Goal: Information Seeking & Learning: Learn about a topic

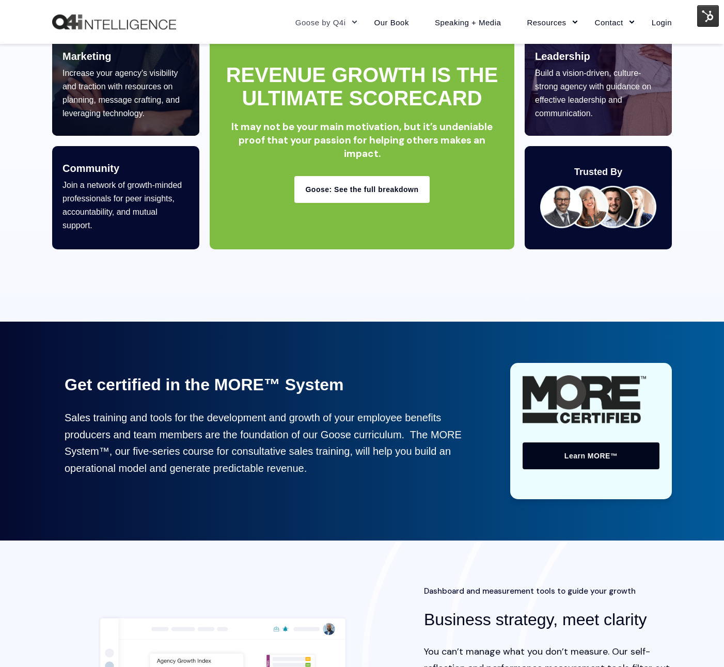
scroll to position [593, 0]
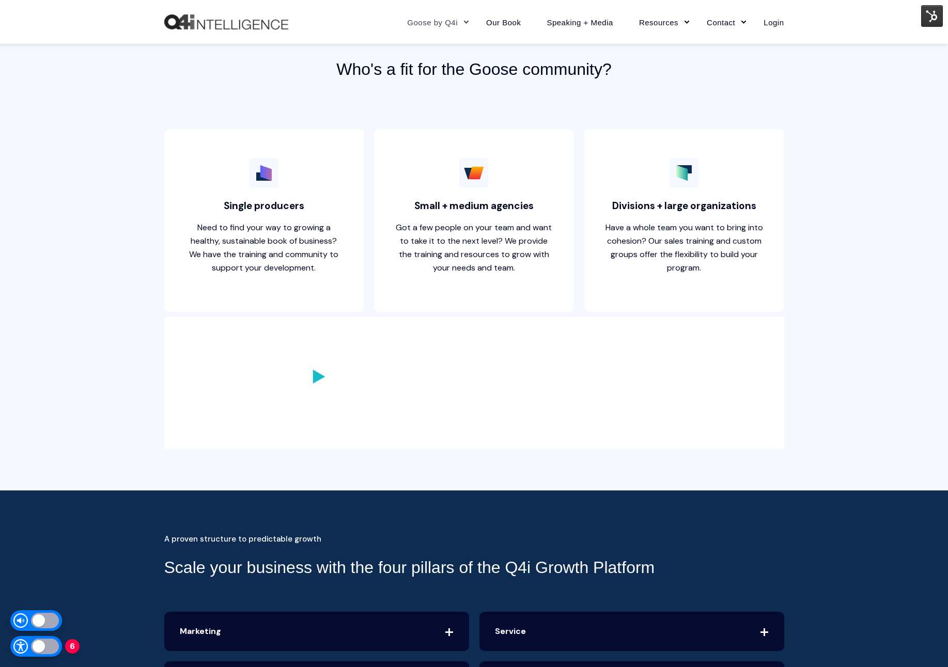
scroll to position [2696, 0]
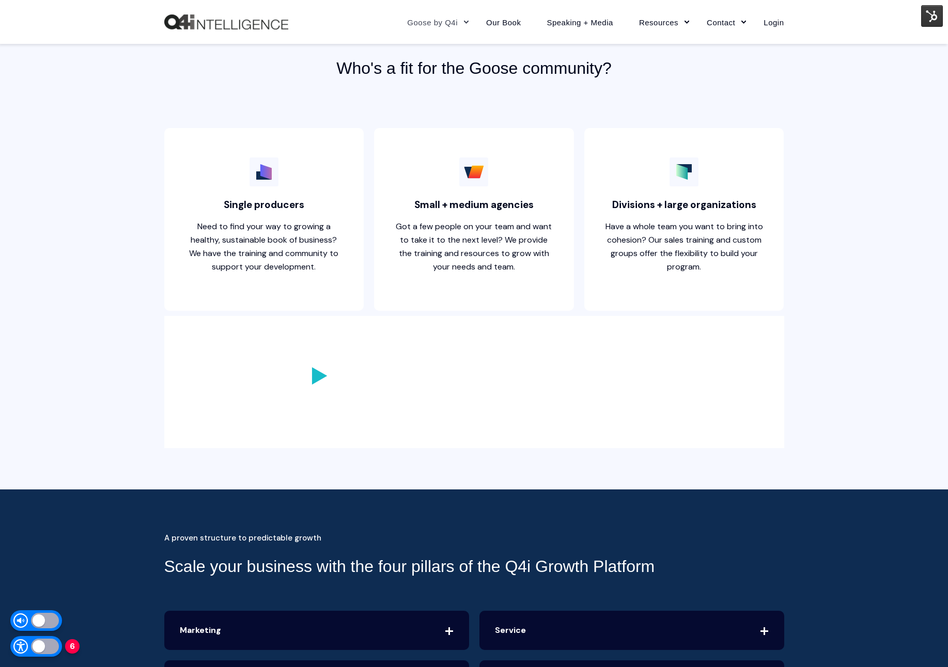
click at [319, 372] on polygon "Play Video" at bounding box center [318, 376] width 15 height 18
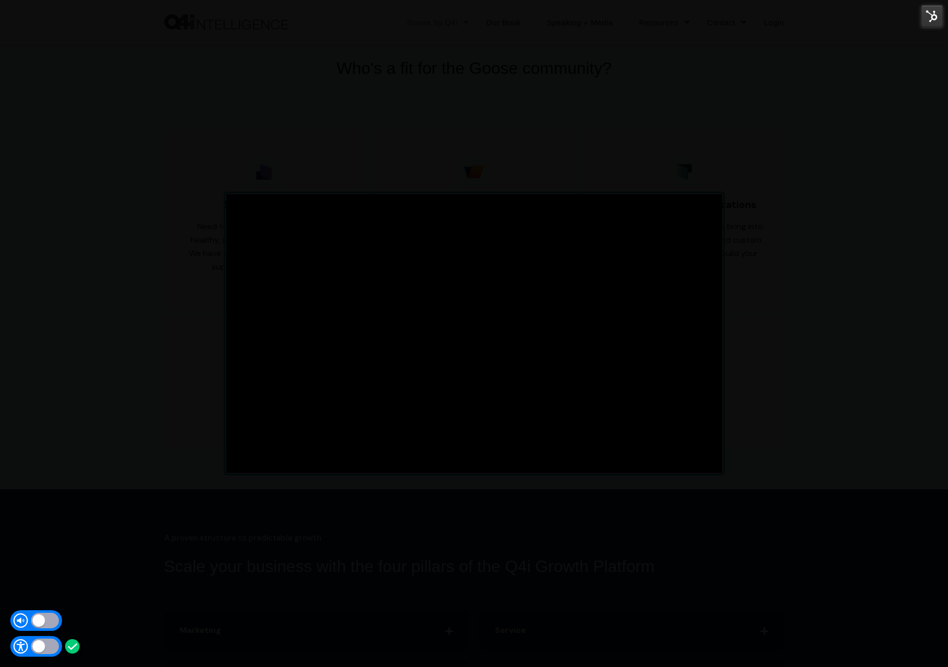
click at [891, 44] on div "Pause Play % buffered 00:00 00:00 Unmute Mute Disable captions Enable captions …" at bounding box center [474, 333] width 948 height 667
type input "0.11"
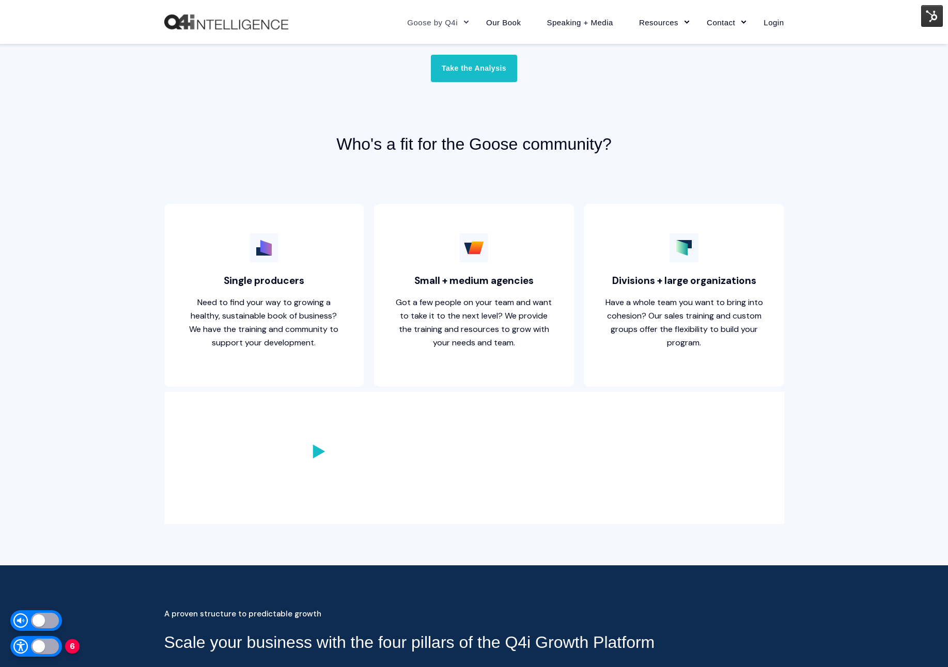
scroll to position [2696, 0]
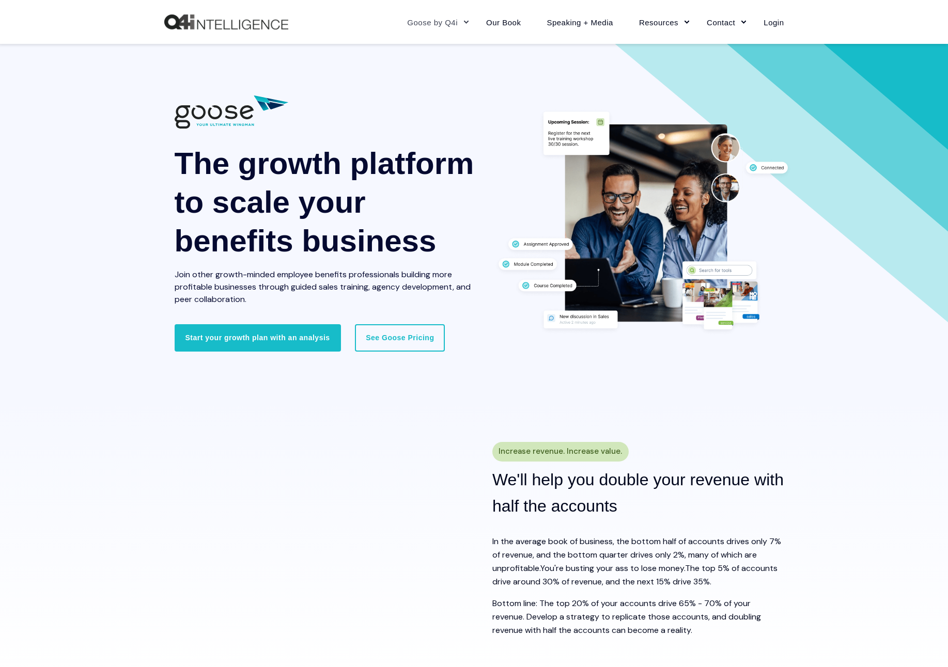
scroll to position [2696, 0]
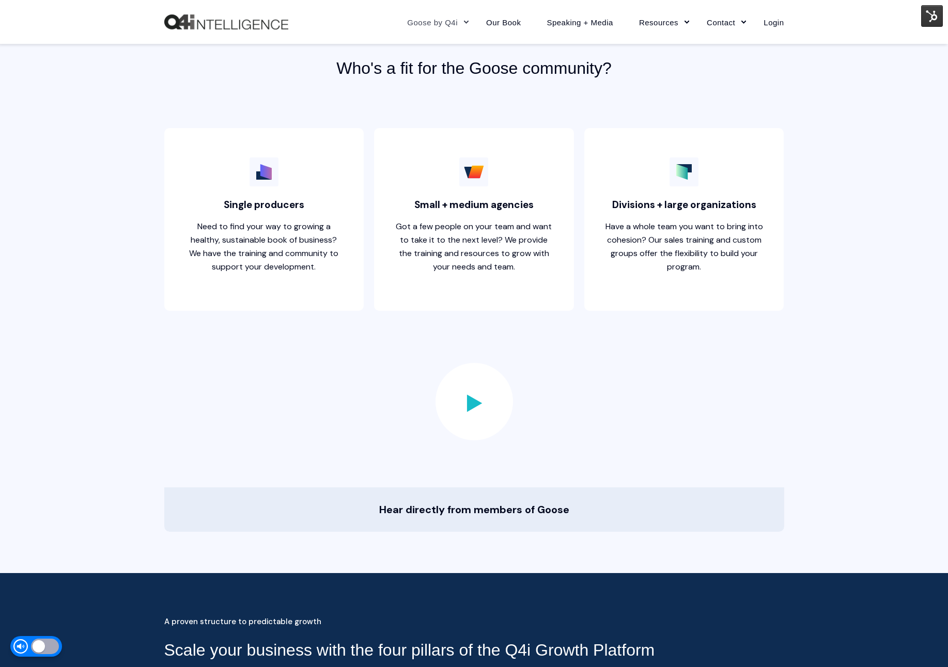
click at [475, 390] on div "Play Video" at bounding box center [473, 401] width 77 height 77
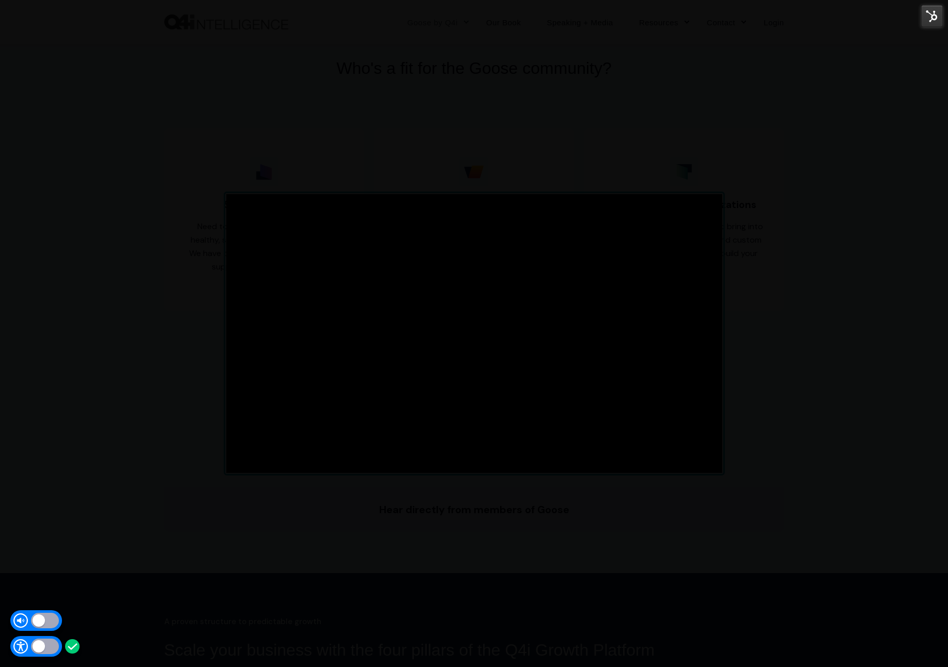
type input "2.25"
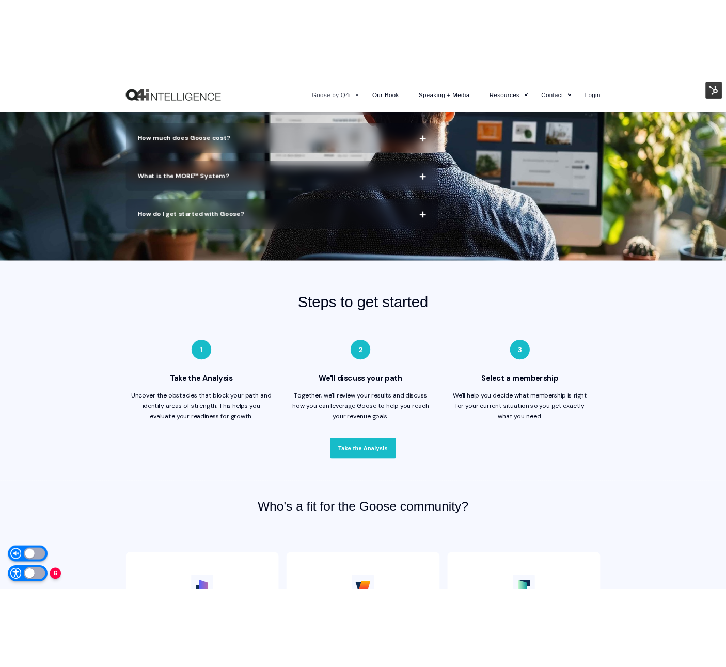
scroll to position [2571, 0]
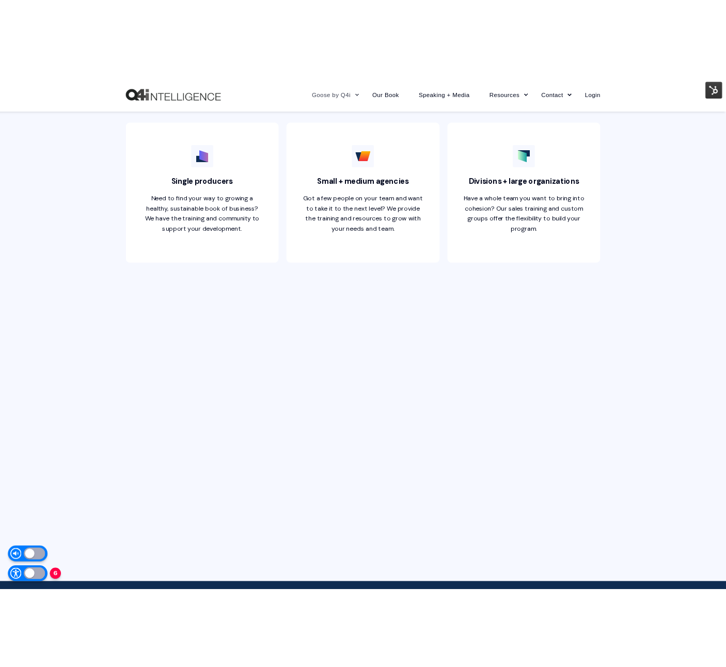
scroll to position [2782, 0]
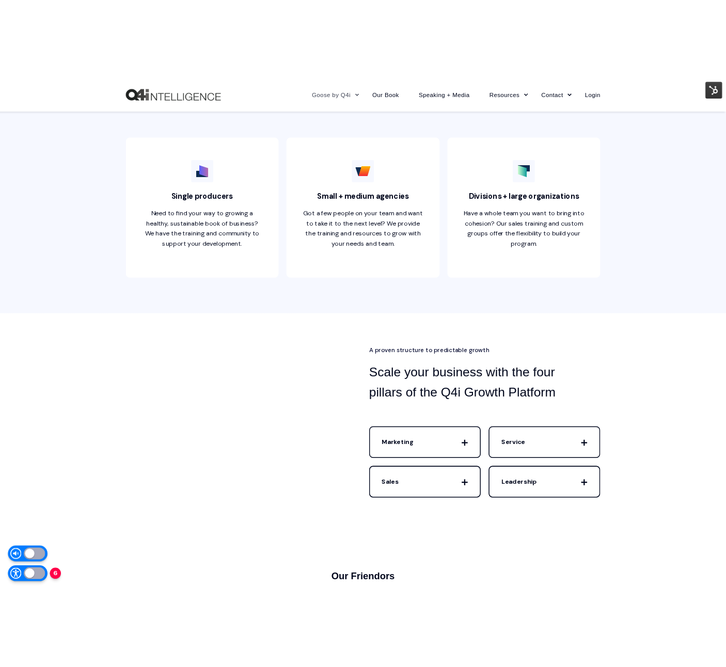
scroll to position [2747, 0]
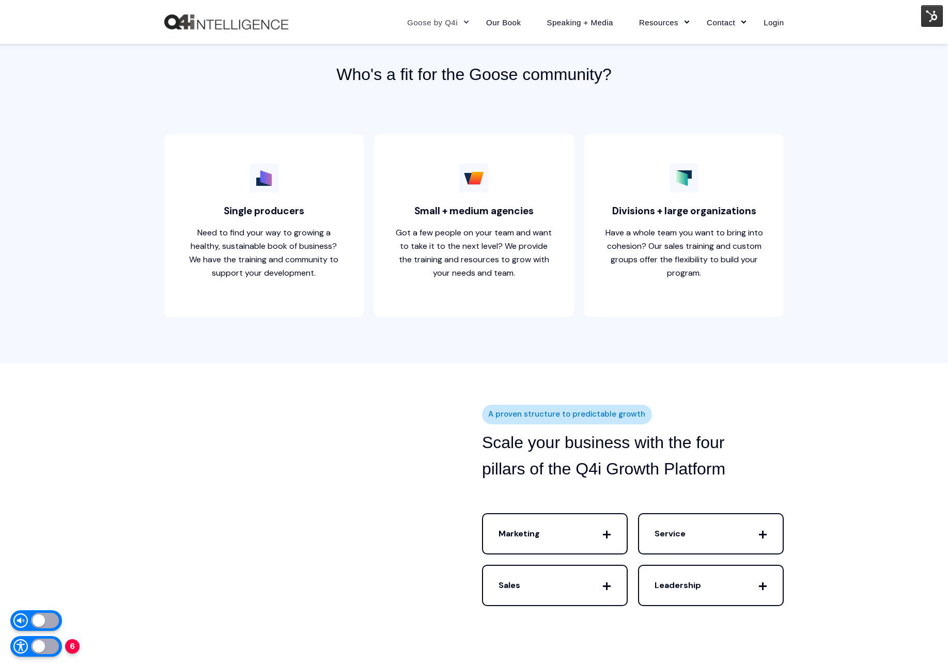
scroll to position [2694, 0]
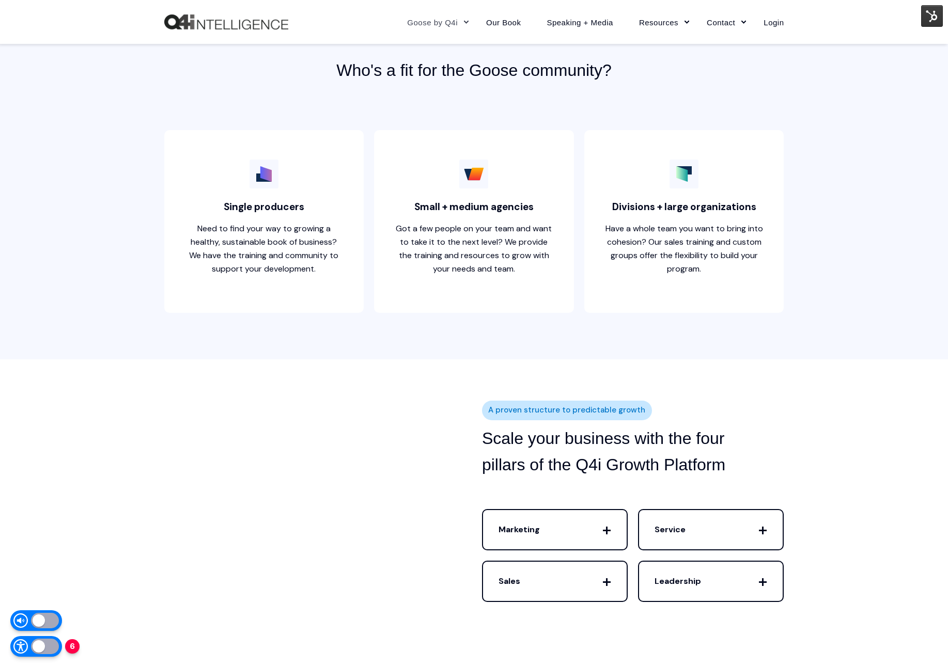
click at [548, 540] on span "Marketing" at bounding box center [555, 529] width 144 height 39
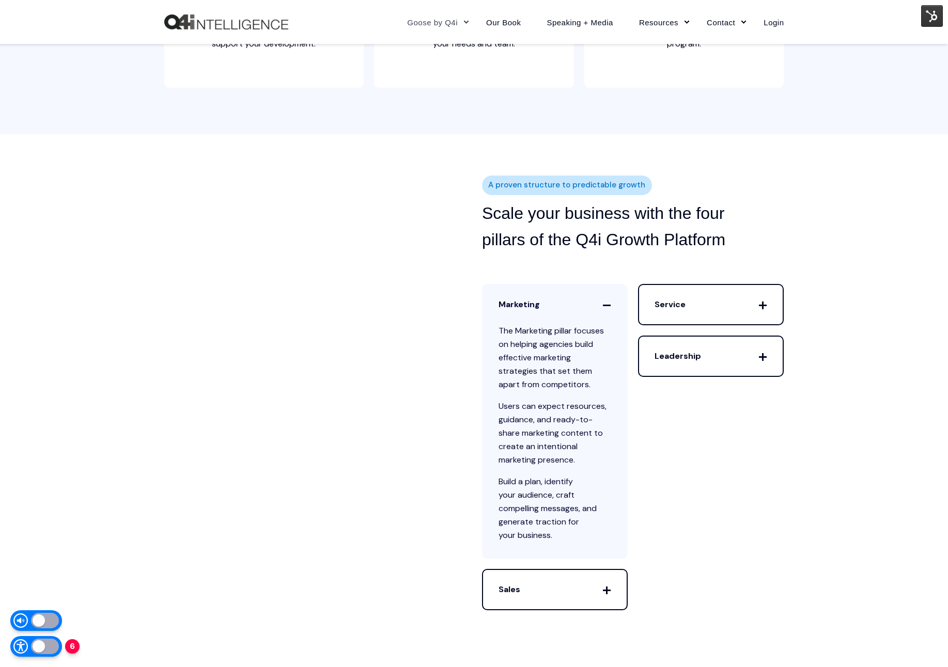
scroll to position [2930, 0]
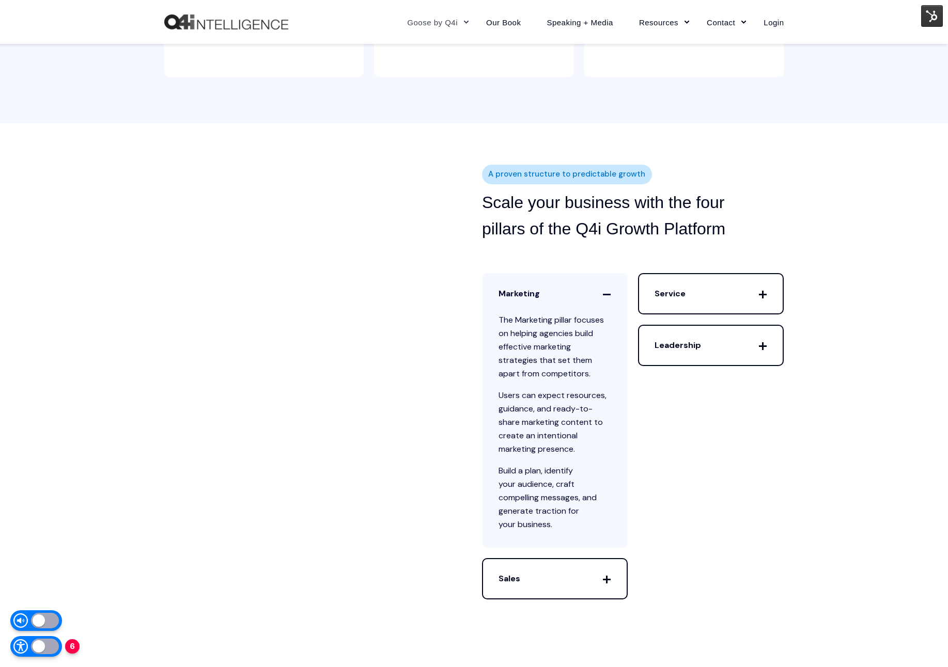
drag, startPoint x: 545, startPoint y: 298, endPoint x: 557, endPoint y: 294, distance: 12.4
click at [545, 298] on span "Marketing" at bounding box center [555, 293] width 144 height 39
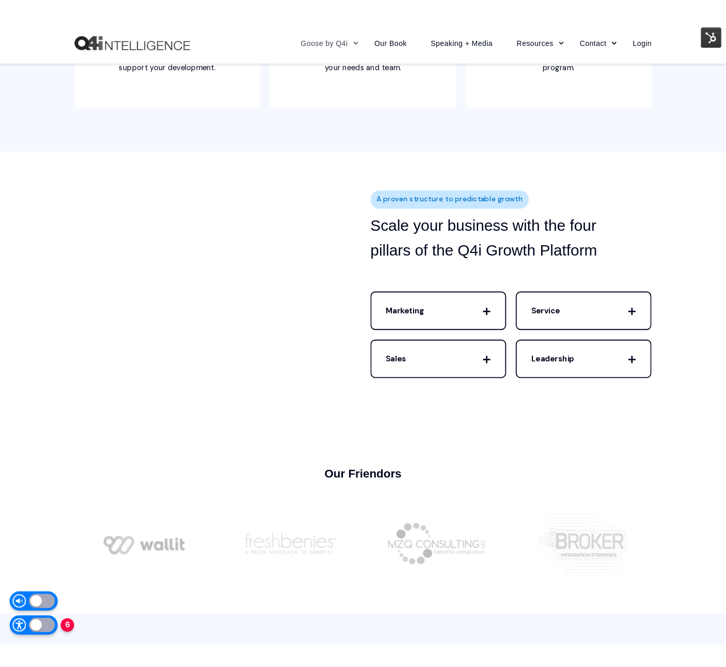
scroll to position [2899, 0]
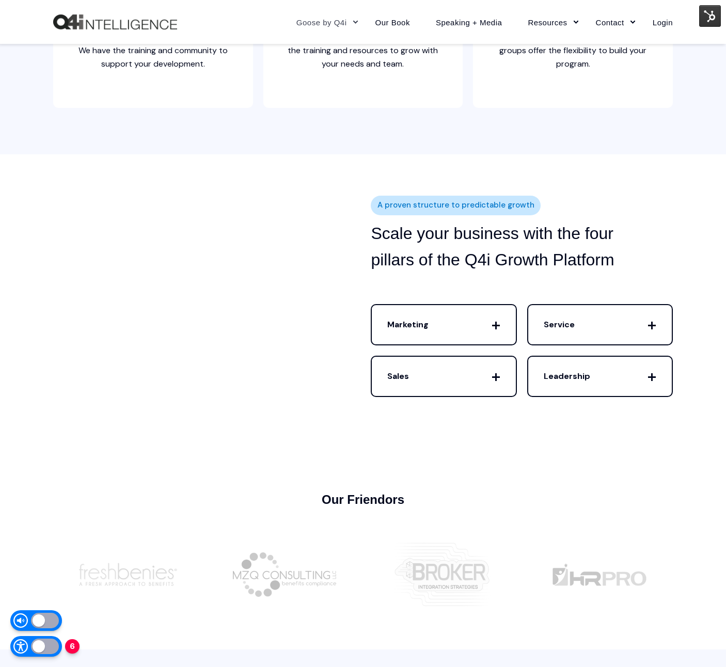
click at [558, 323] on span "Service" at bounding box center [600, 324] width 144 height 39
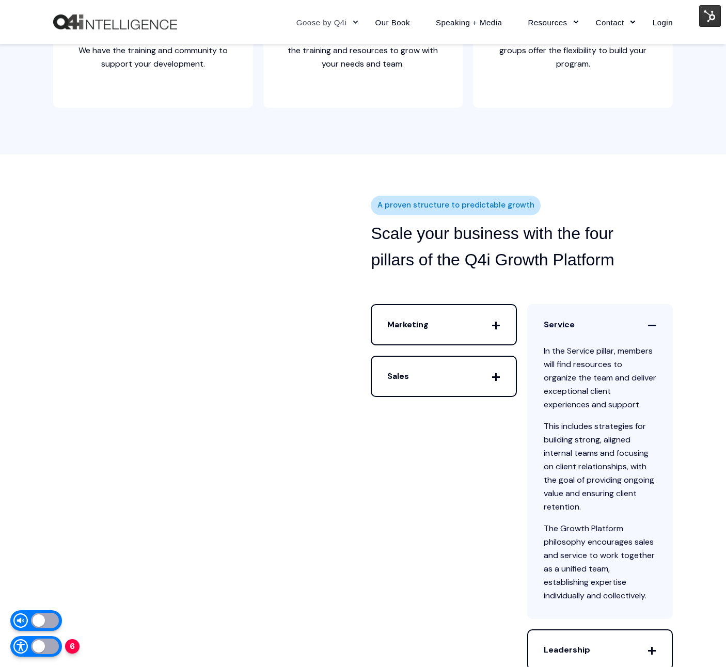
drag, startPoint x: 559, startPoint y: 324, endPoint x: 535, endPoint y: 333, distance: 25.8
click at [559, 324] on span "Service" at bounding box center [600, 324] width 144 height 39
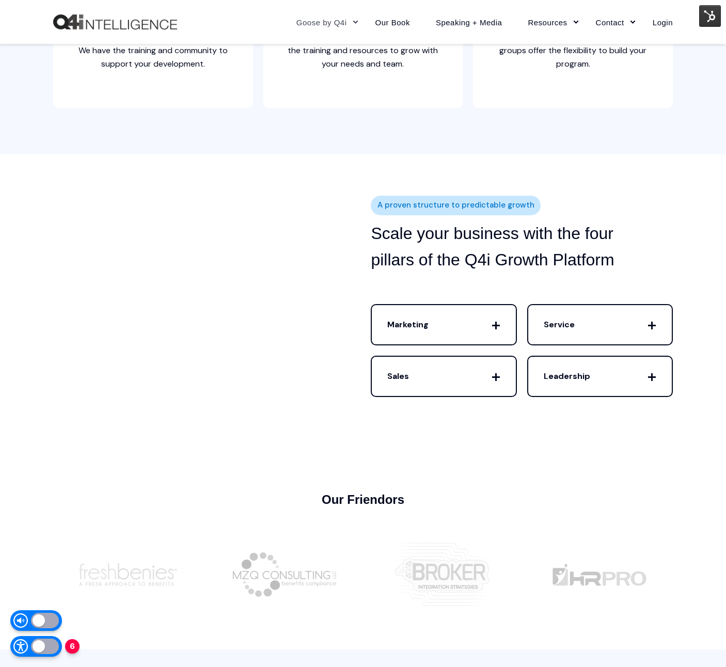
click at [479, 368] on span "Sales" at bounding box center [444, 376] width 144 height 39
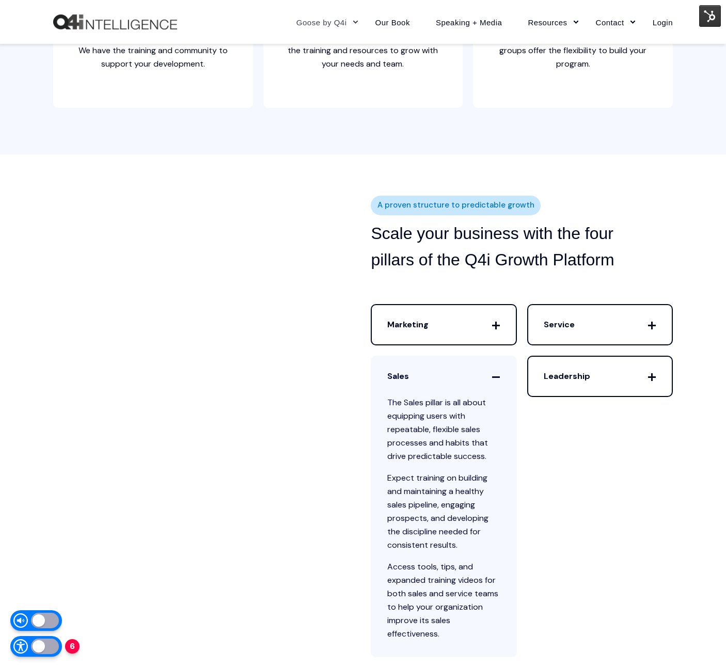
click at [480, 368] on span "Sales" at bounding box center [444, 376] width 144 height 39
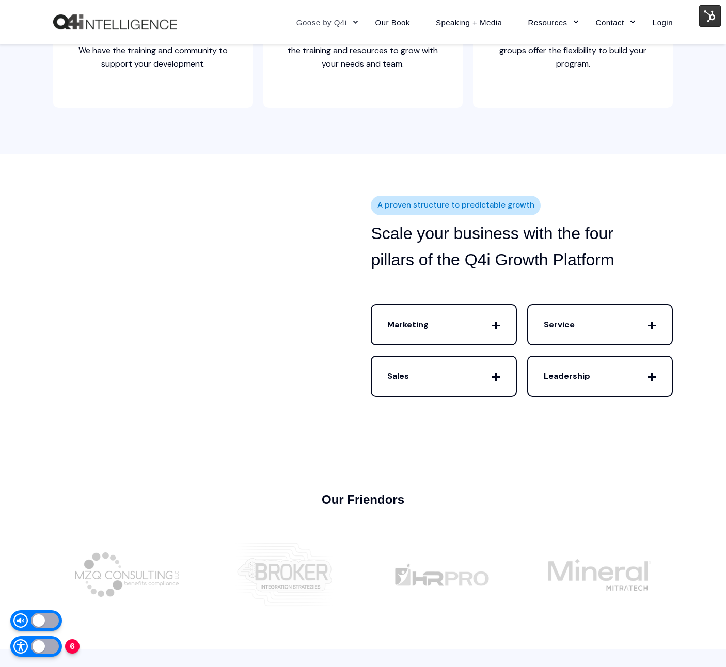
click at [604, 381] on span "Leadership" at bounding box center [600, 376] width 144 height 39
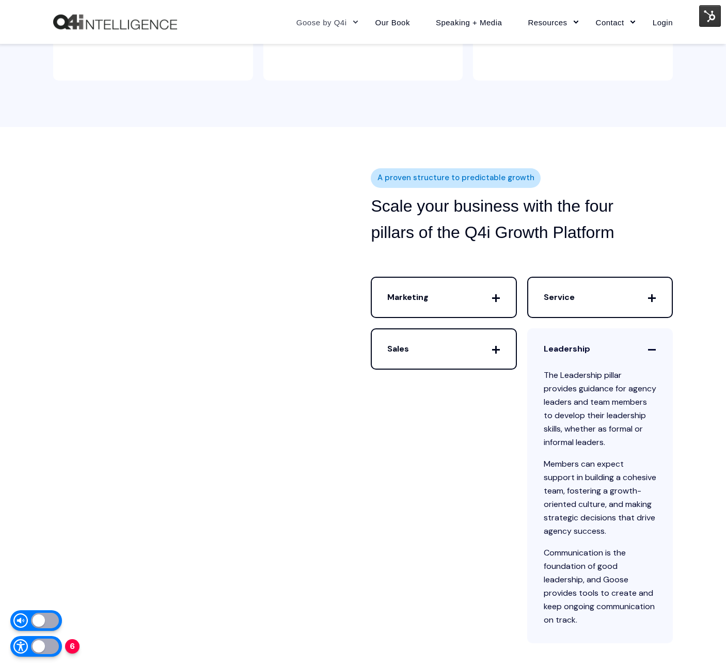
scroll to position [2928, 0]
click at [607, 376] on p "The Leadership pillar provides guidance for agency leaders and team members to …" at bounding box center [600, 408] width 113 height 81
drag, startPoint x: 590, startPoint y: 341, endPoint x: 604, endPoint y: 304, distance: 39.2
click at [591, 341] on span "Leadership" at bounding box center [600, 347] width 144 height 39
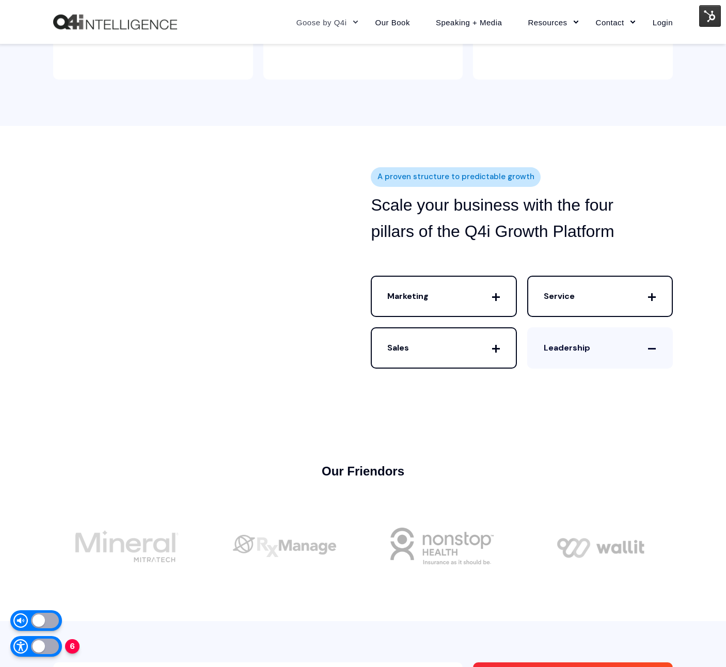
click at [603, 298] on span "Service" at bounding box center [600, 296] width 144 height 39
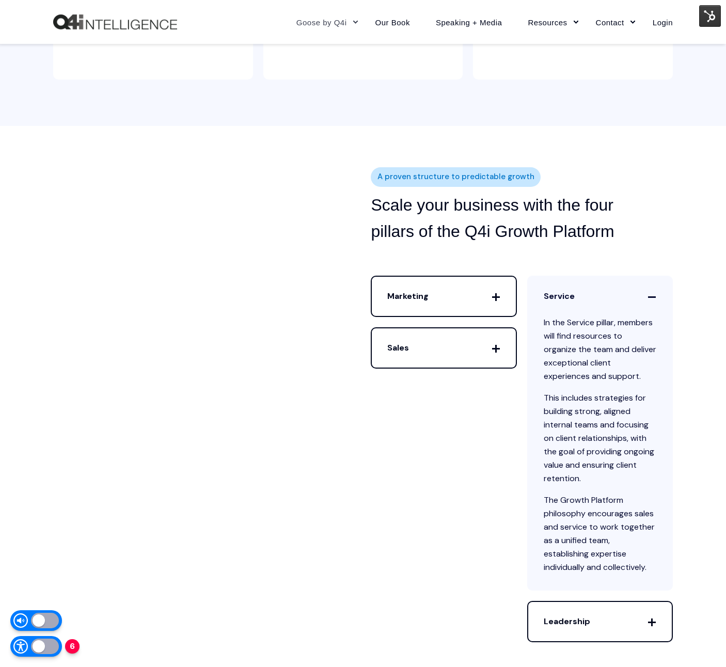
click at [603, 298] on span "Service" at bounding box center [600, 296] width 144 height 39
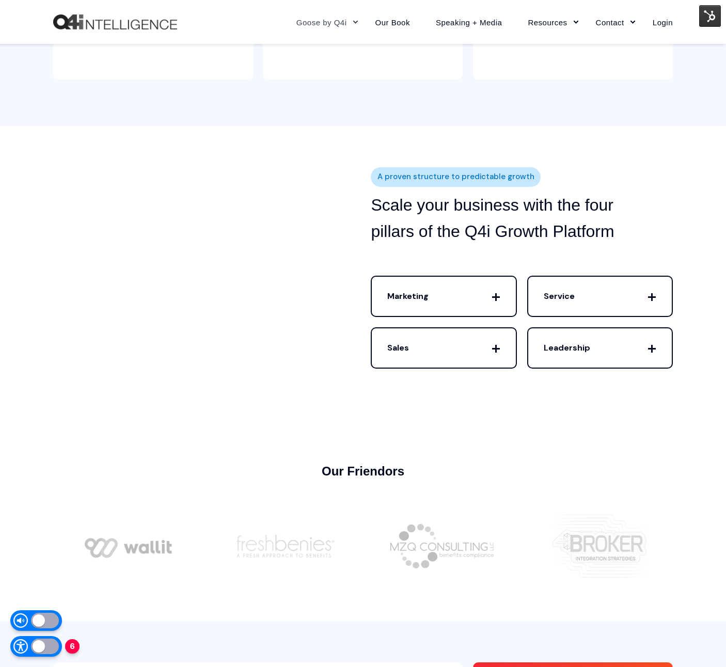
click at [484, 348] on span "Sales" at bounding box center [444, 347] width 144 height 39
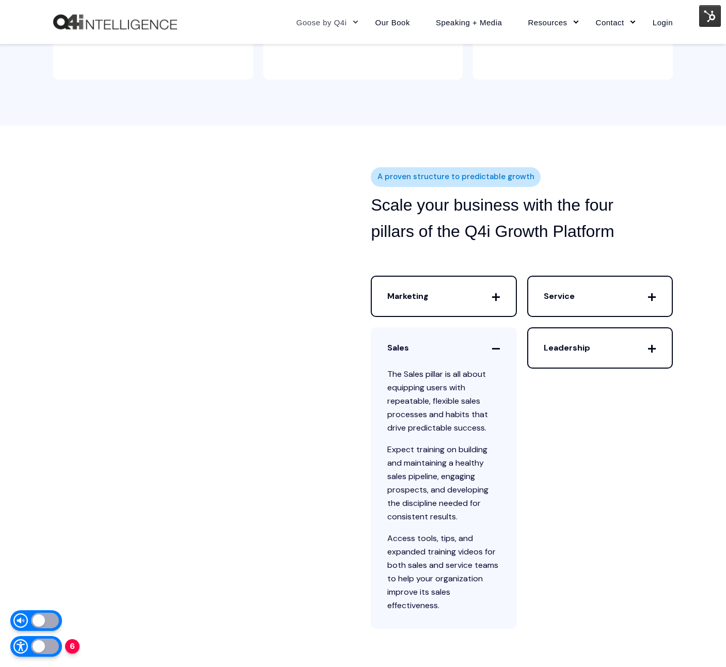
click at [474, 340] on span "Sales" at bounding box center [444, 347] width 144 height 39
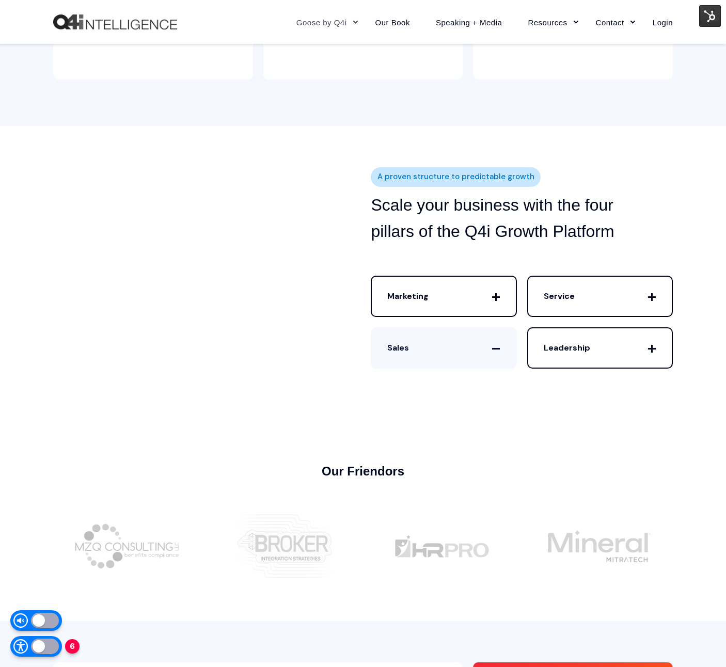
click at [475, 309] on span "Marketing" at bounding box center [444, 296] width 144 height 39
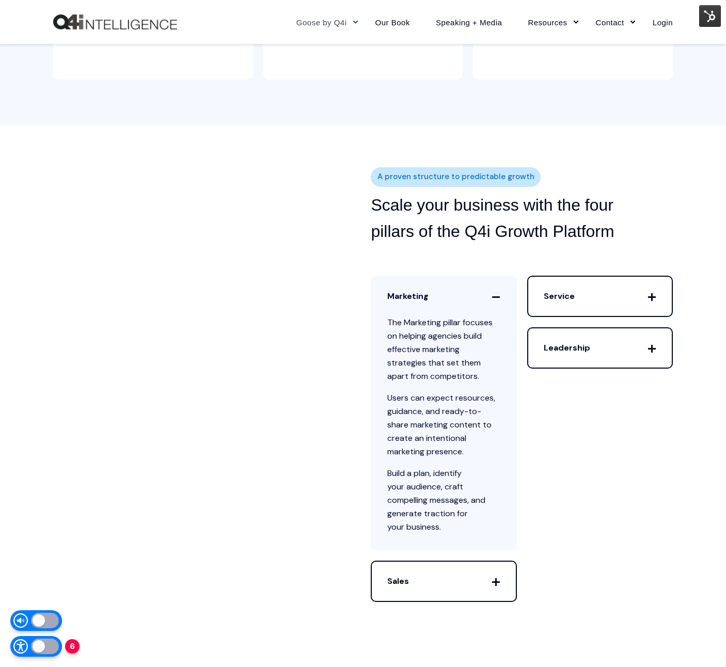
click at [582, 349] on span "Leadership" at bounding box center [600, 347] width 144 height 39
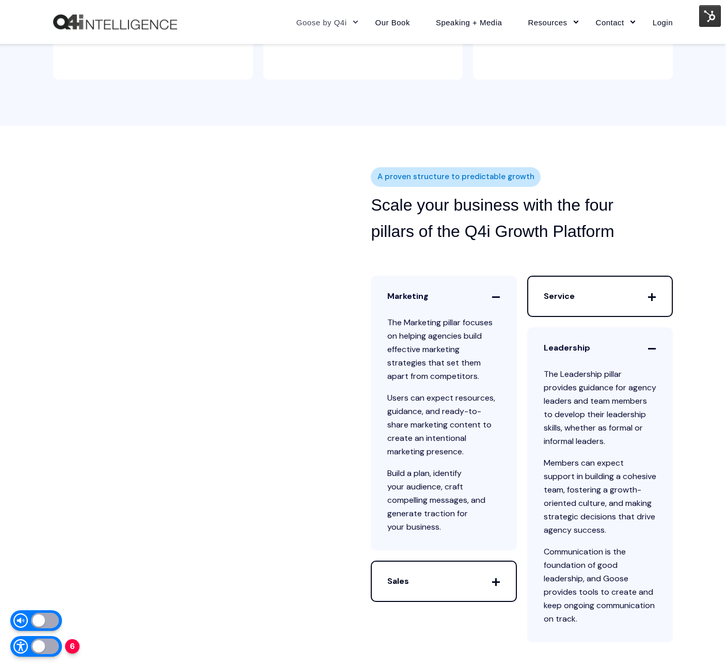
drag, startPoint x: 453, startPoint y: 305, endPoint x: 491, endPoint y: 271, distance: 51.2
click at [453, 305] on span "Marketing" at bounding box center [444, 296] width 144 height 39
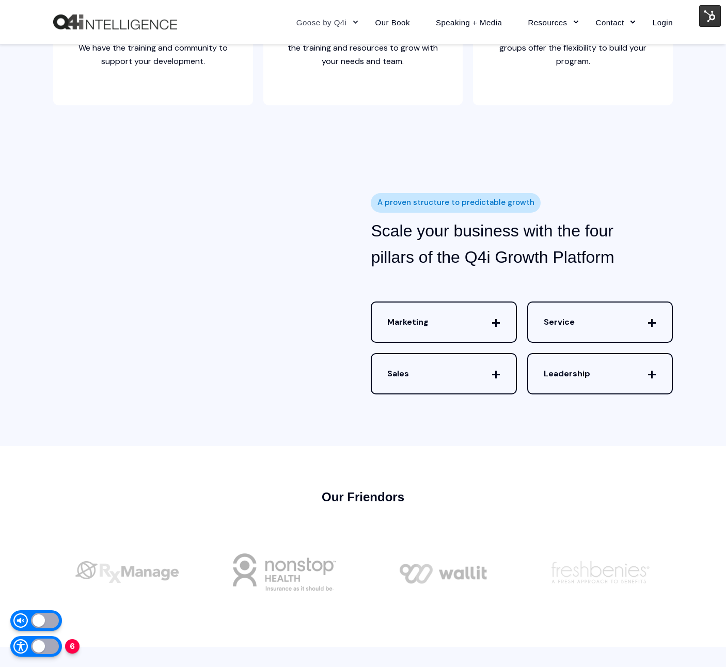
scroll to position [2913, 0]
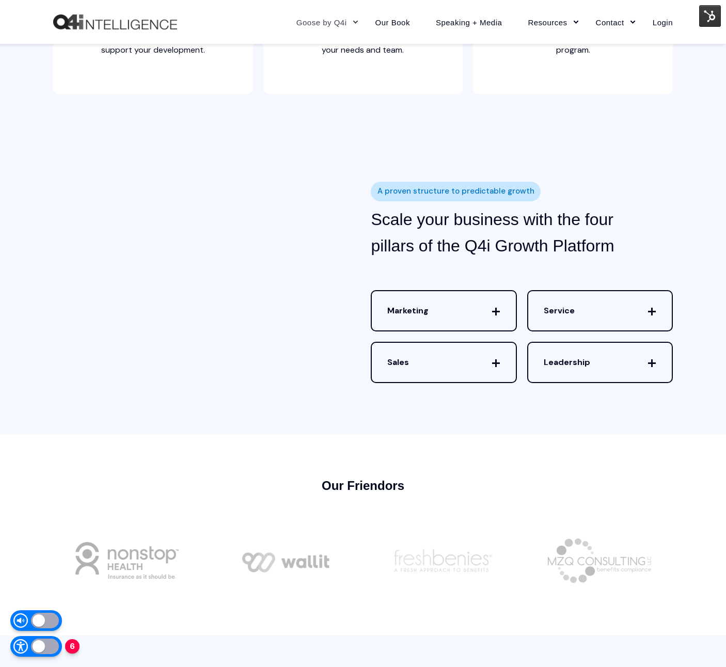
click at [437, 318] on span "Marketing" at bounding box center [444, 310] width 144 height 39
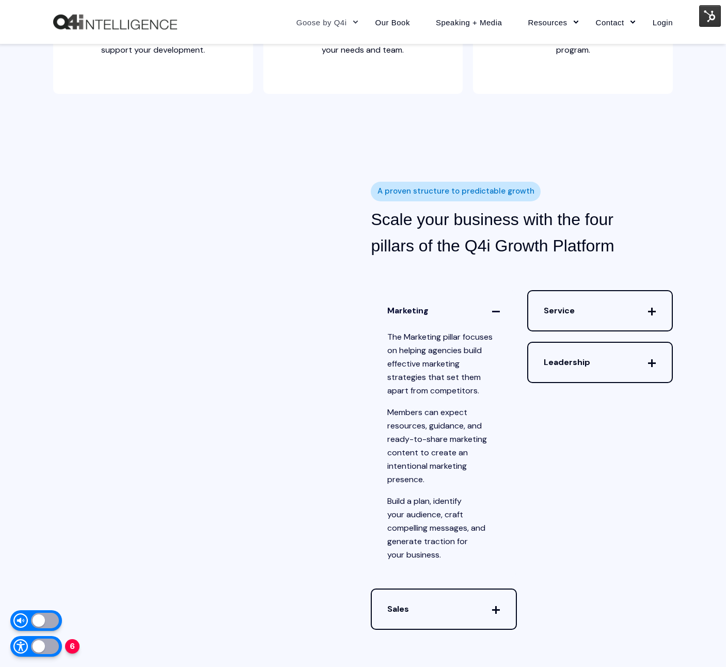
click at [490, 323] on span "Marketing" at bounding box center [444, 310] width 144 height 39
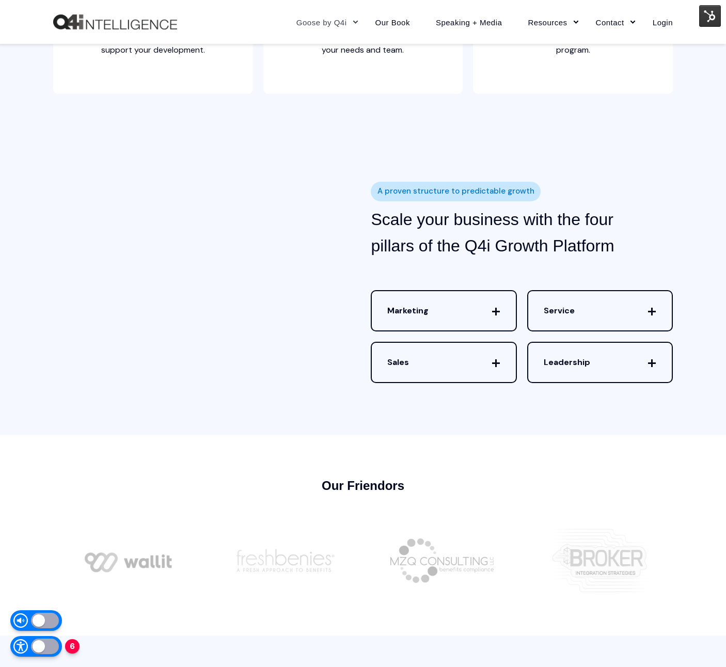
click at [596, 301] on span "Service" at bounding box center [600, 310] width 144 height 39
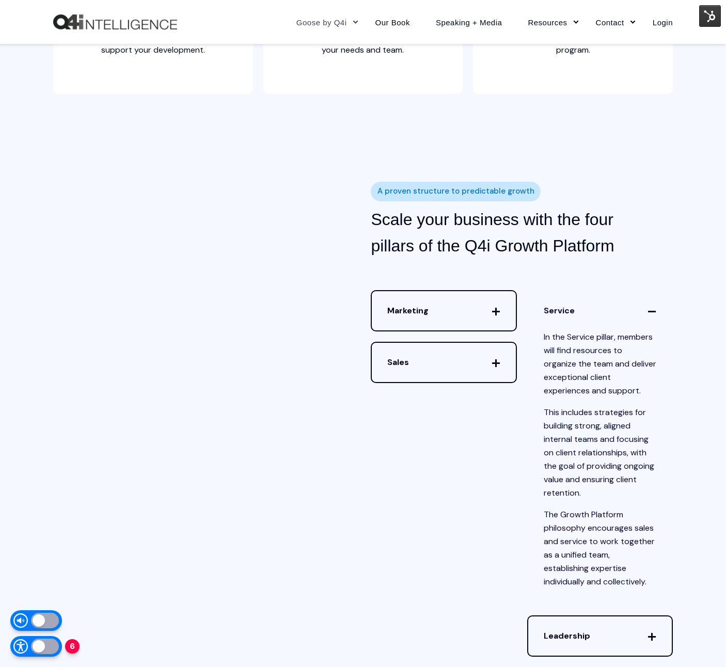
click at [590, 316] on span "Service" at bounding box center [600, 310] width 144 height 39
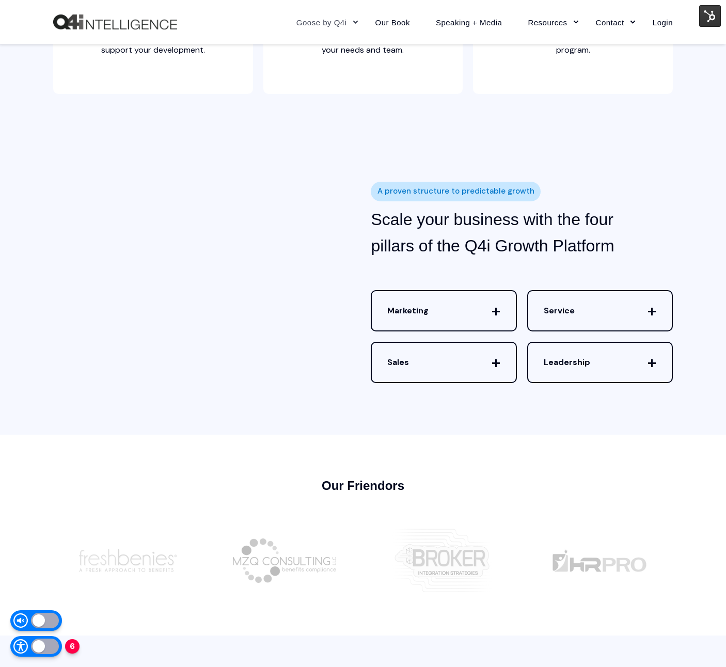
click at [444, 360] on span "Sales" at bounding box center [444, 362] width 144 height 39
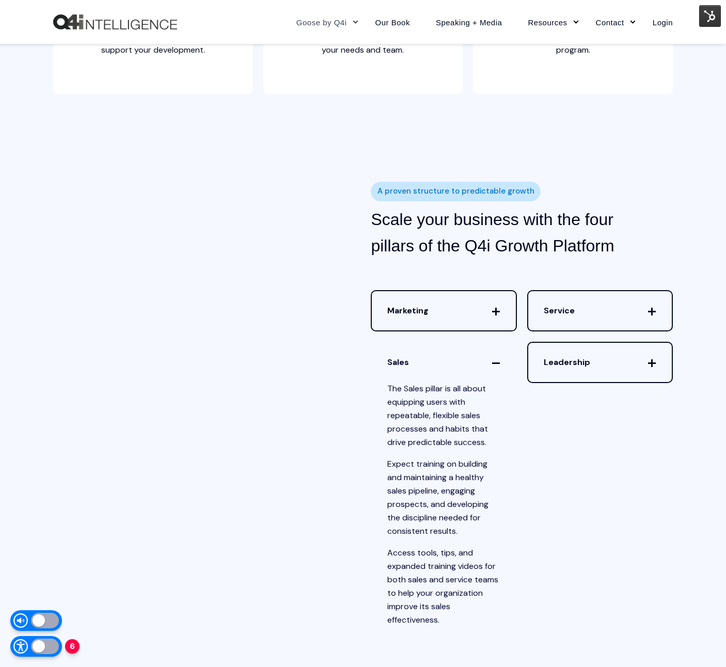
click at [419, 439] on span "The Sales pillar is all about equipping users with repeatable, flexible sales p…" at bounding box center [444, 512] width 144 height 260
drag, startPoint x: 434, startPoint y: 386, endPoint x: 452, endPoint y: 360, distance: 31.5
click at [434, 386] on span "The Sales pillar is all about equipping users with repeatable, flexible sales p…" at bounding box center [444, 512] width 144 height 260
click at [452, 360] on span "Sales" at bounding box center [444, 362] width 144 height 39
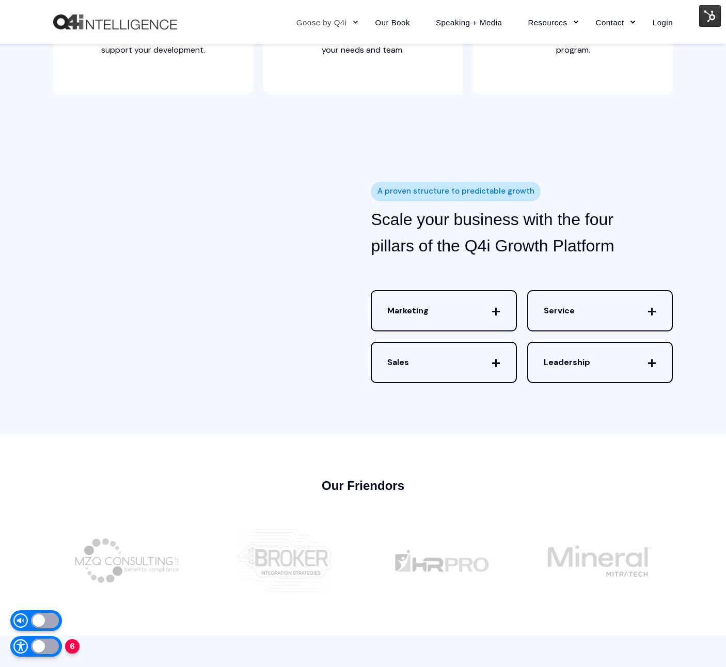
click at [571, 373] on span "Leadership" at bounding box center [600, 362] width 144 height 39
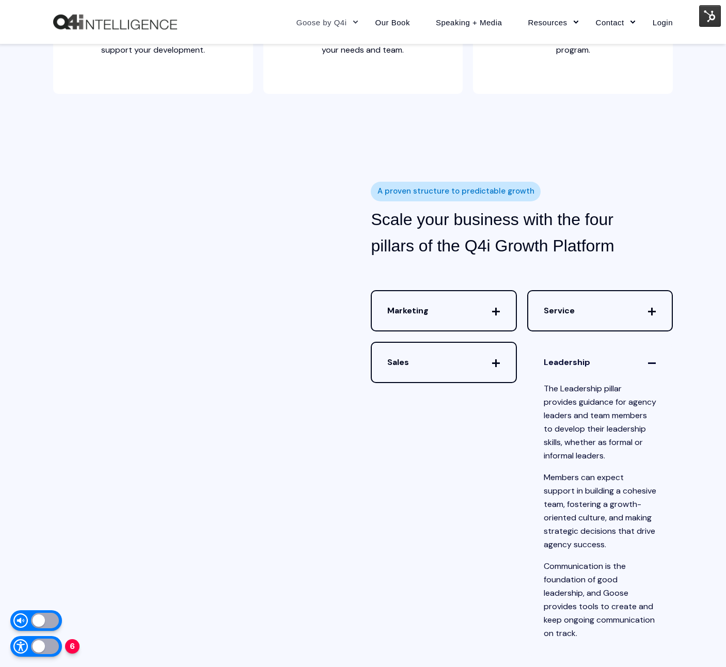
click at [598, 376] on span "Leadership" at bounding box center [600, 362] width 144 height 39
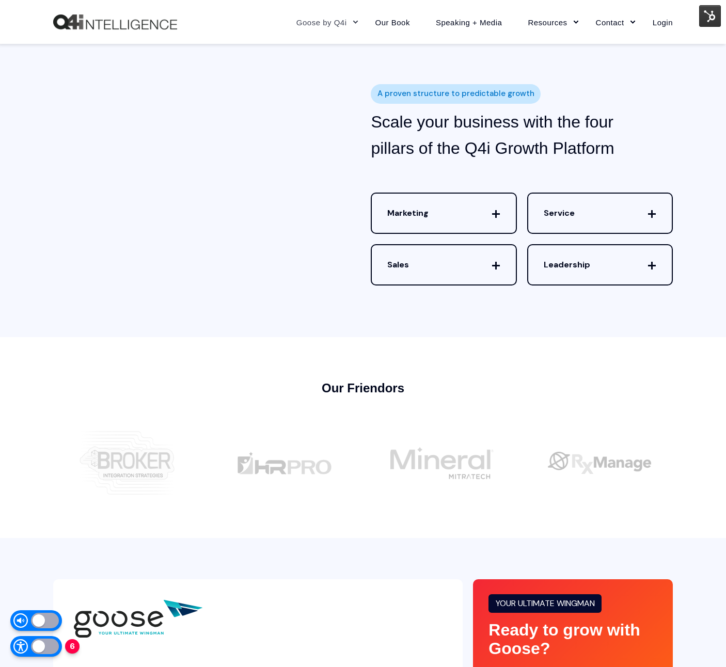
scroll to position [2916, 0]
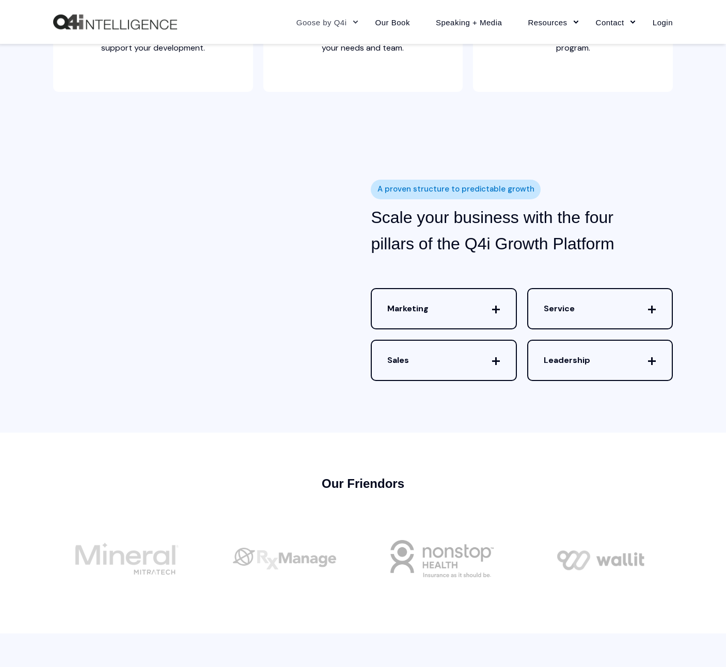
scroll to position [2916, 0]
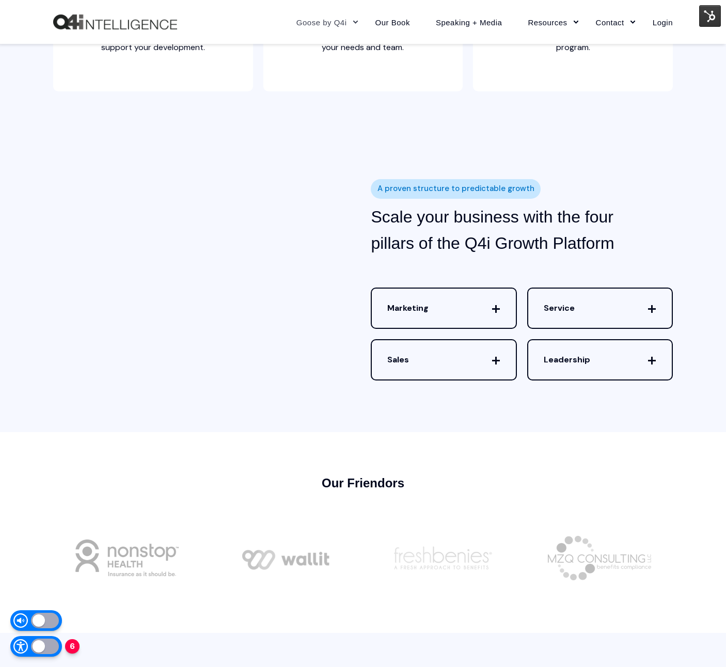
drag, startPoint x: 38, startPoint y: 309, endPoint x: 38, endPoint y: 322, distance: 12.4
click at [38, 309] on div "A proven structure to predictable growth Scale your business with the four pill…" at bounding box center [363, 285] width 726 height 295
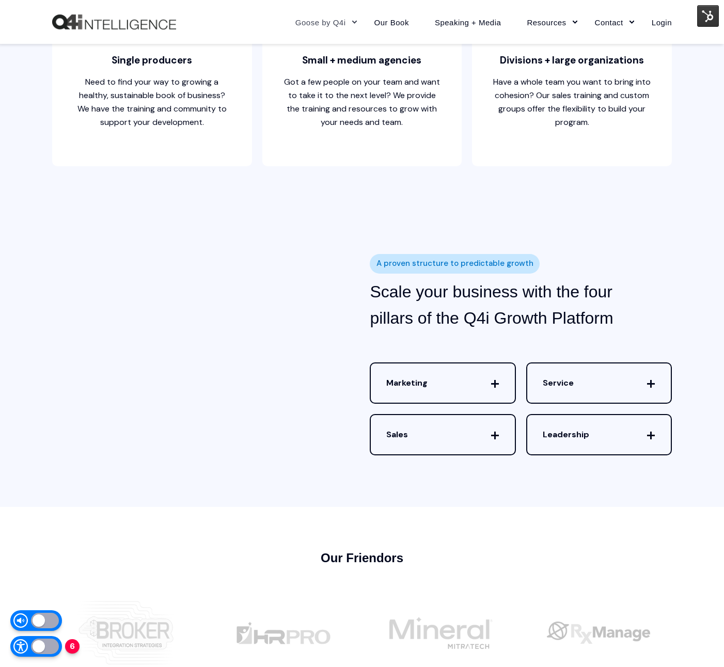
scroll to position [2846, 0]
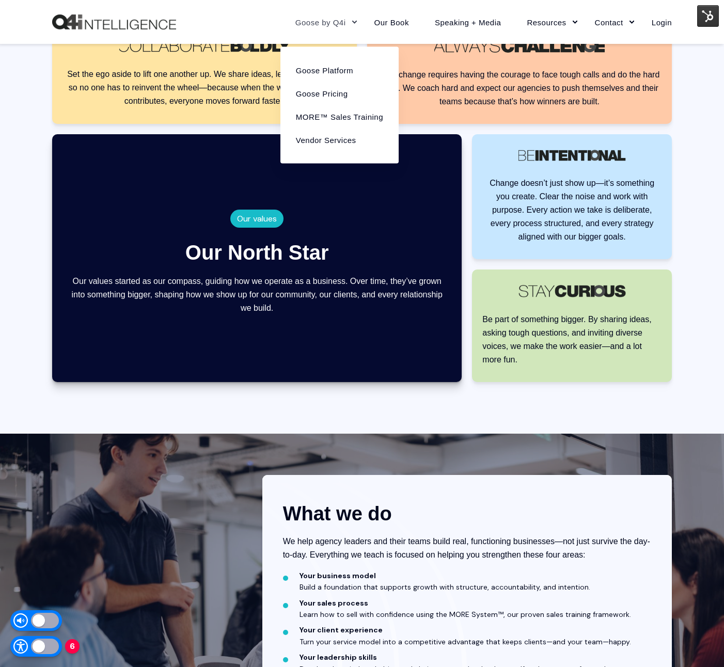
scroll to position [1052, 0]
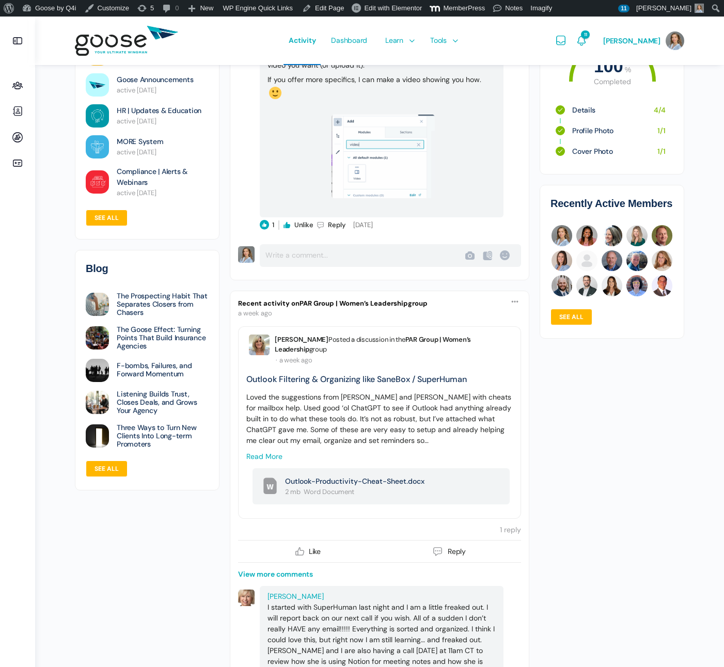
scroll to position [4004, 0]
